Goal: Information Seeking & Learning: Learn about a topic

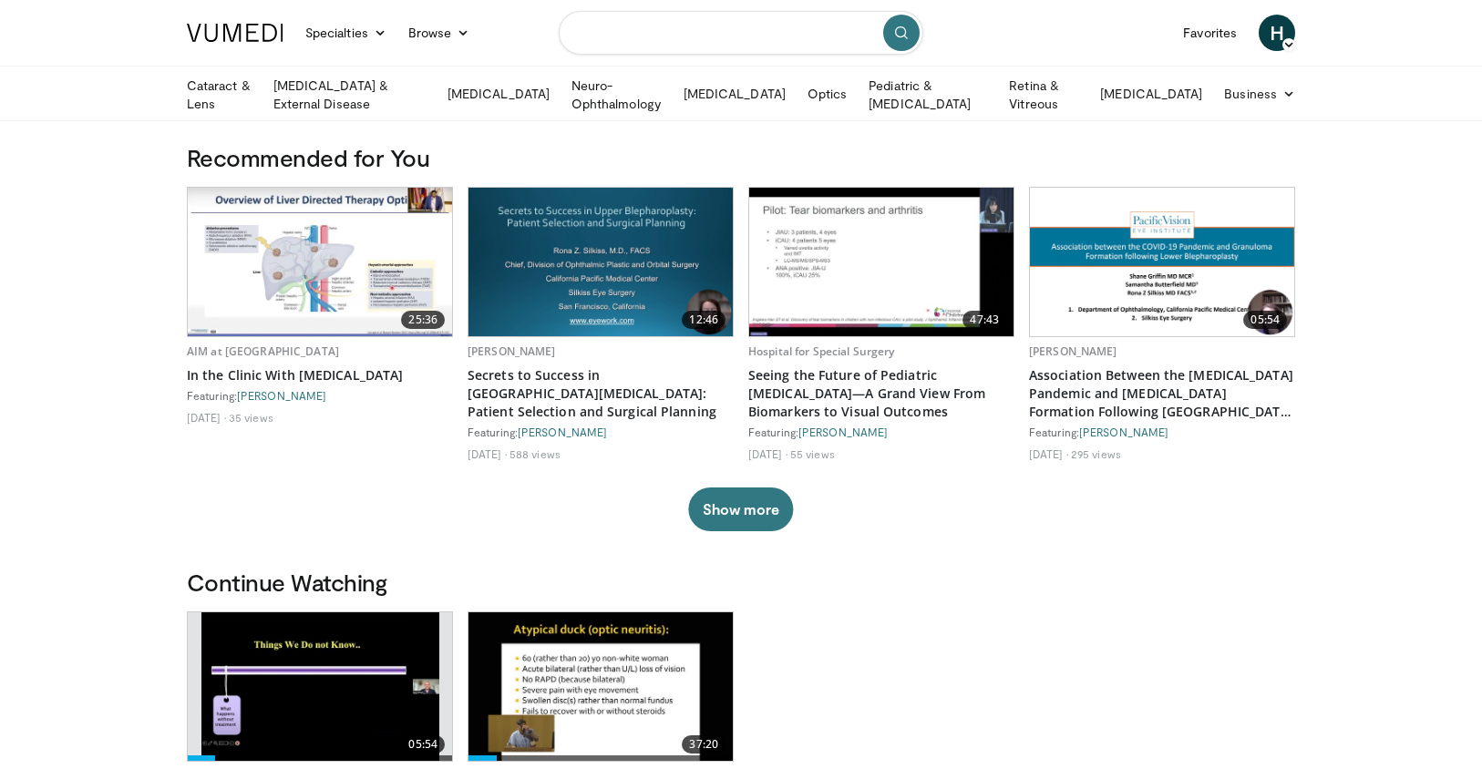
click at [677, 32] on input "Search topics, interventions" at bounding box center [741, 33] width 365 height 44
type input "**********"
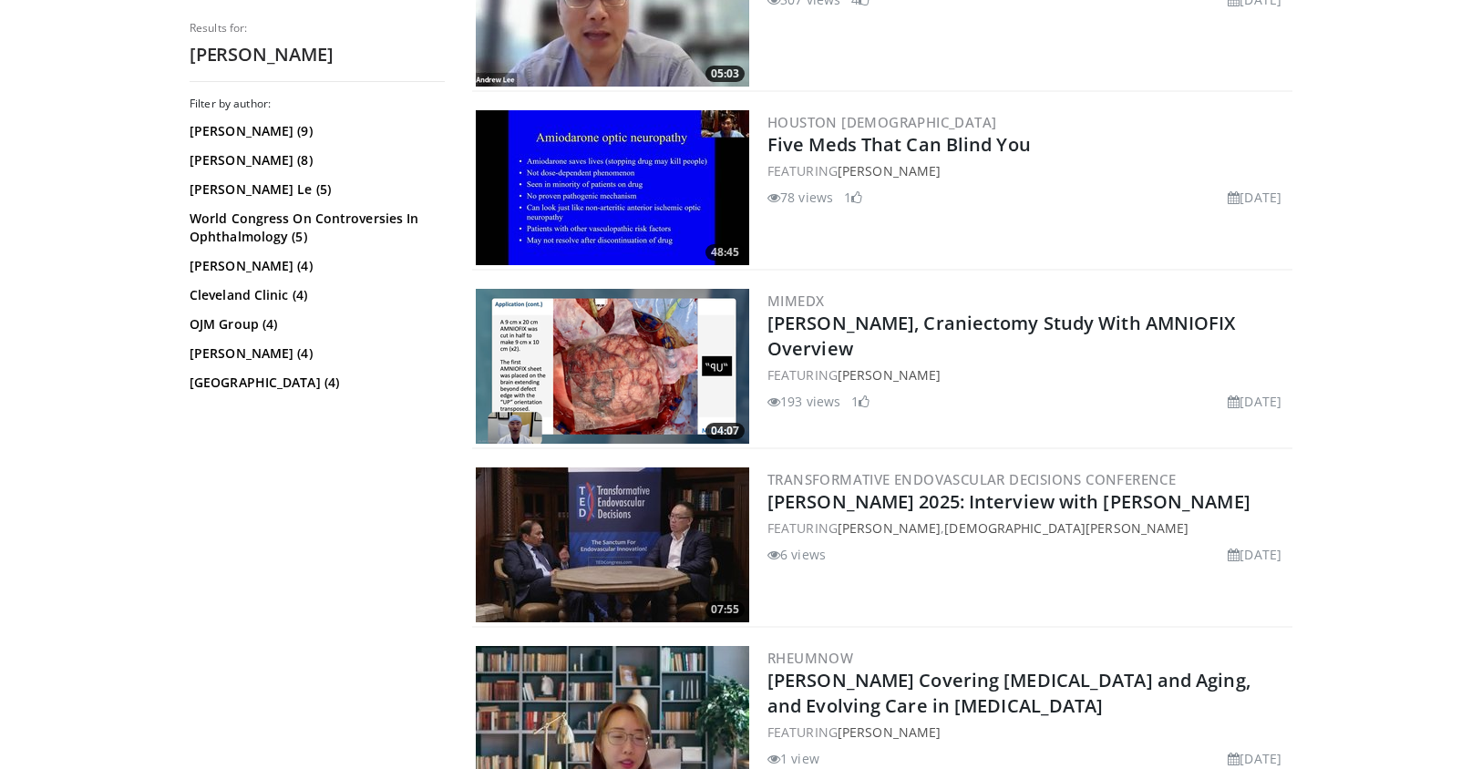
scroll to position [365, 0]
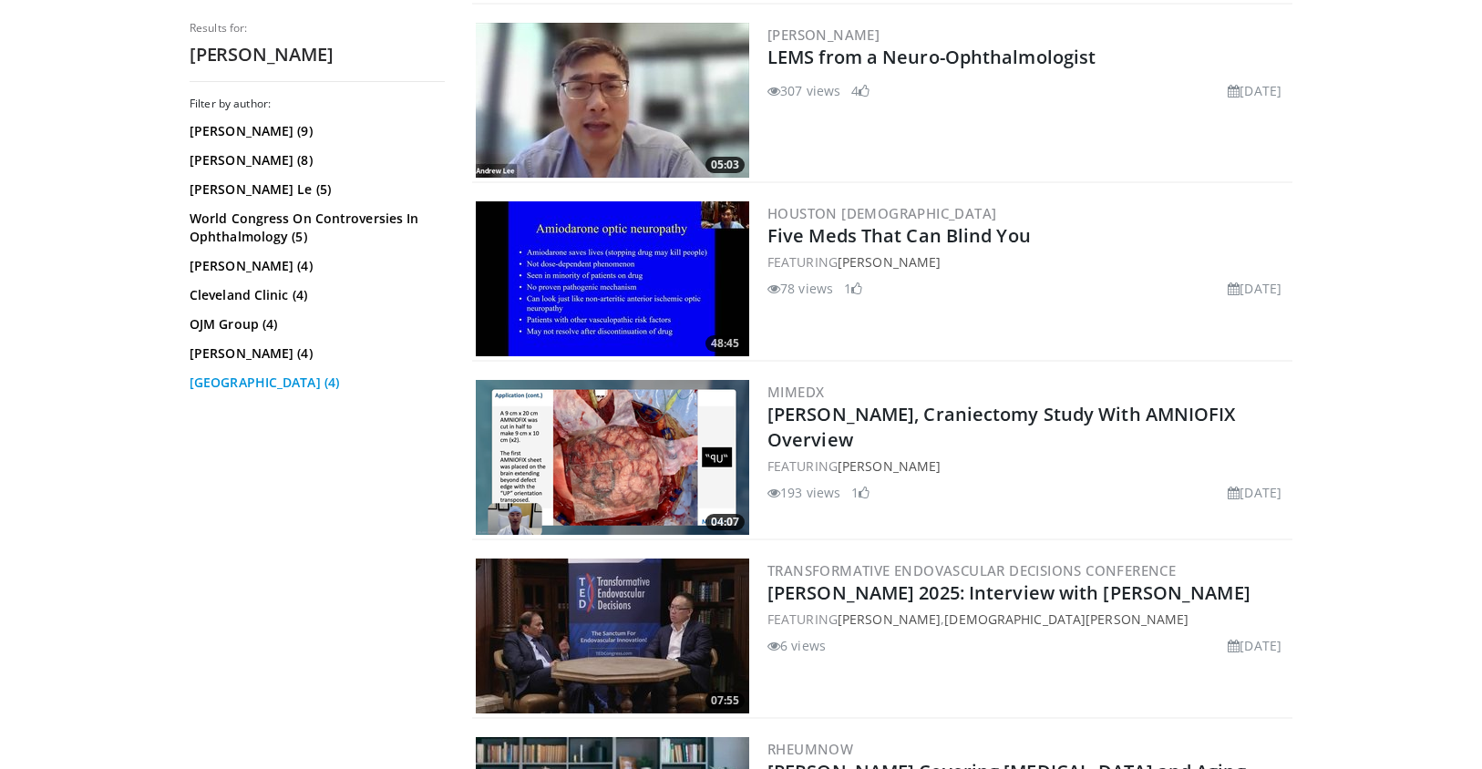
click at [346, 383] on link "Houston Methodist Hospital (4)" at bounding box center [315, 383] width 251 height 18
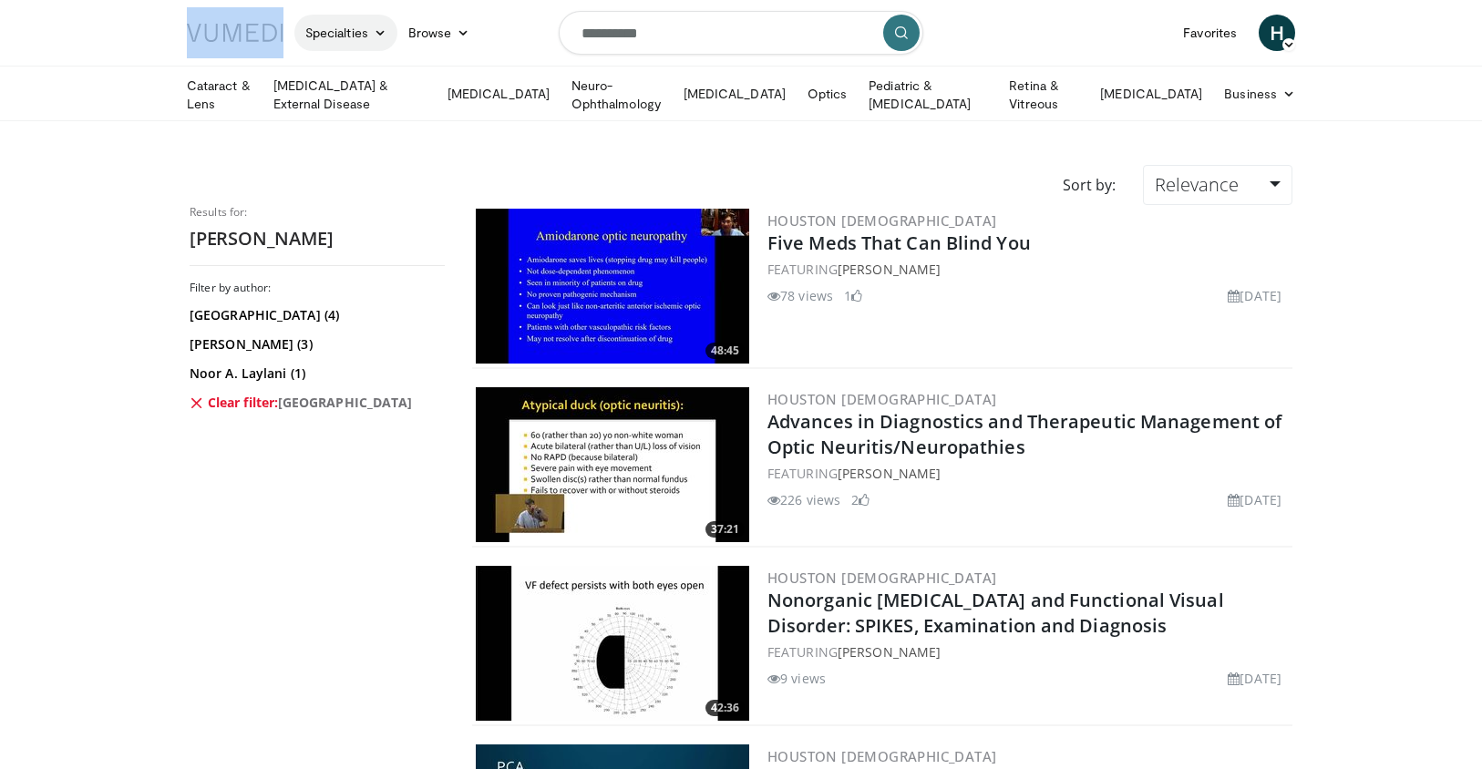
drag, startPoint x: 173, startPoint y: 34, endPoint x: 309, endPoint y: 34, distance: 135.8
click at [309, 34] on header "Specialties Adult & Family Medicine Allergy, [MEDICAL_DATA], Immunology Anesthe…" at bounding box center [741, 60] width 1482 height 121
copy div
